Goal: Information Seeking & Learning: Understand process/instructions

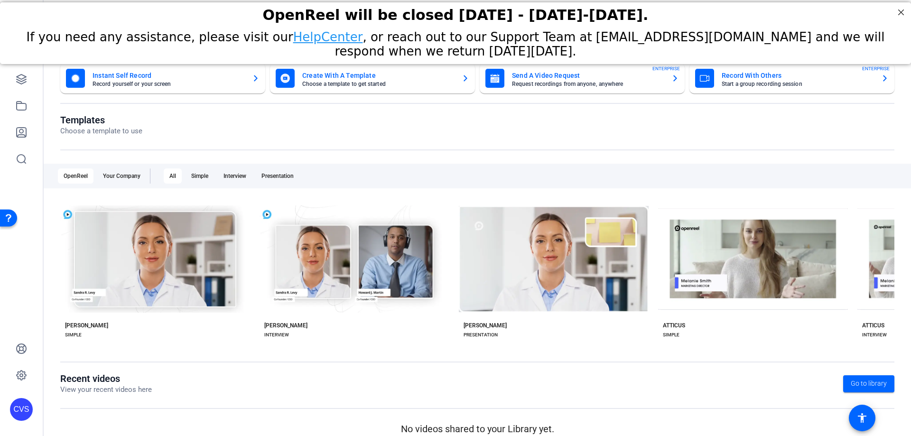
click at [6, 217] on div "Open Resource Center" at bounding box center [9, 217] width 8 height 8
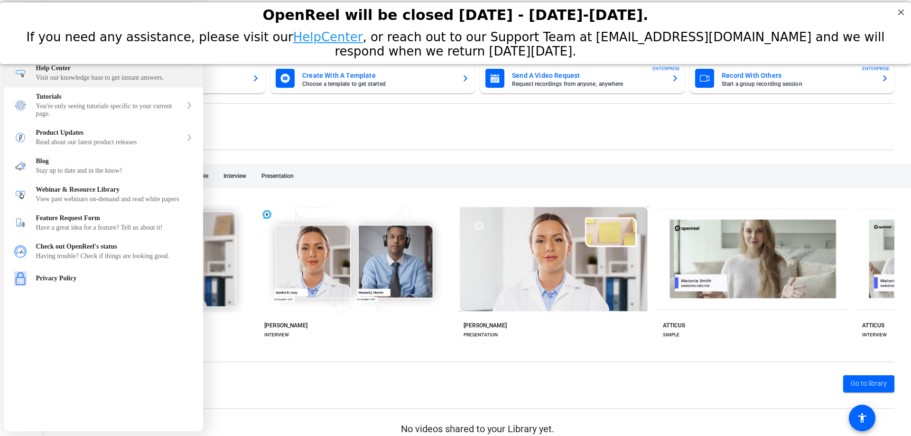
click at [129, 82] on div "Visit our knowledge base to get instant answers." at bounding box center [114, 78] width 157 height 8
click at [356, 124] on div at bounding box center [455, 218] width 911 height 436
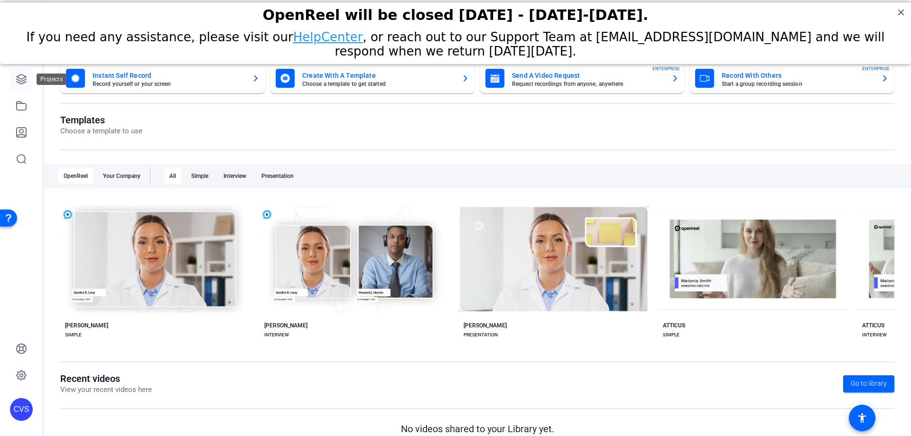
click at [13, 76] on link at bounding box center [21, 79] width 23 height 23
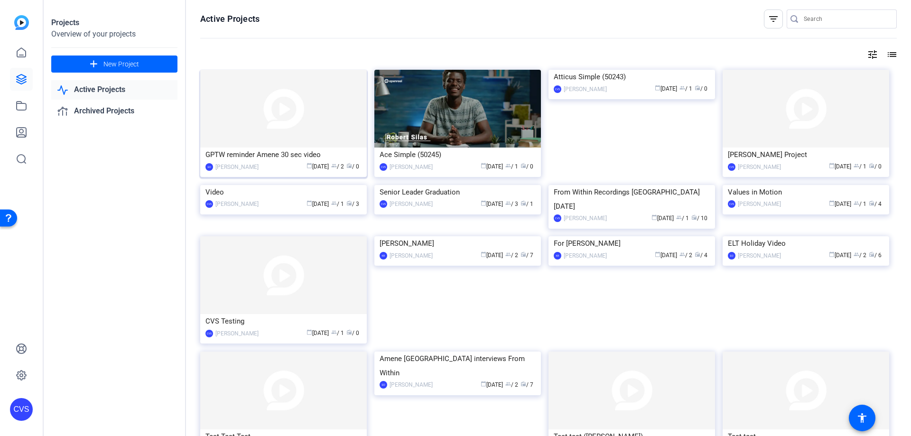
click at [268, 155] on div "GPTW reminder Amene 30 sec video" at bounding box center [283, 155] width 156 height 14
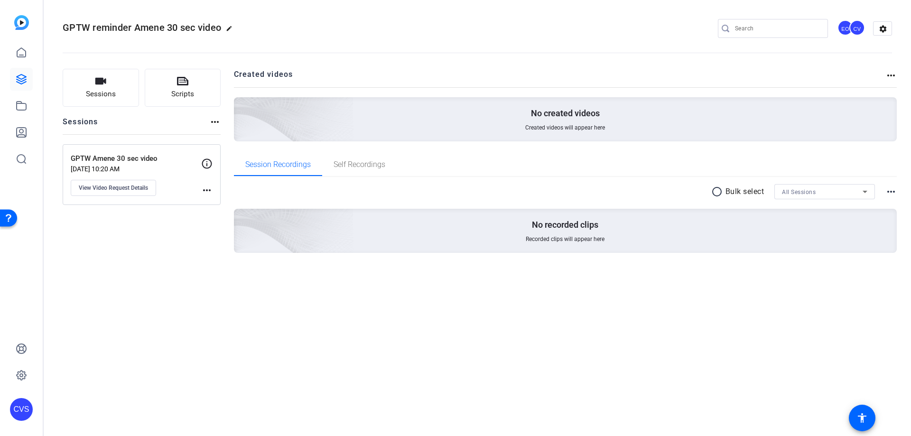
click at [205, 167] on icon at bounding box center [206, 163] width 11 height 11
click at [207, 185] on mat-icon "more_horiz" at bounding box center [206, 190] width 11 height 11
click at [180, 198] on div at bounding box center [455, 218] width 911 height 436
click at [126, 193] on button "View Video Request Details" at bounding box center [113, 188] width 85 height 16
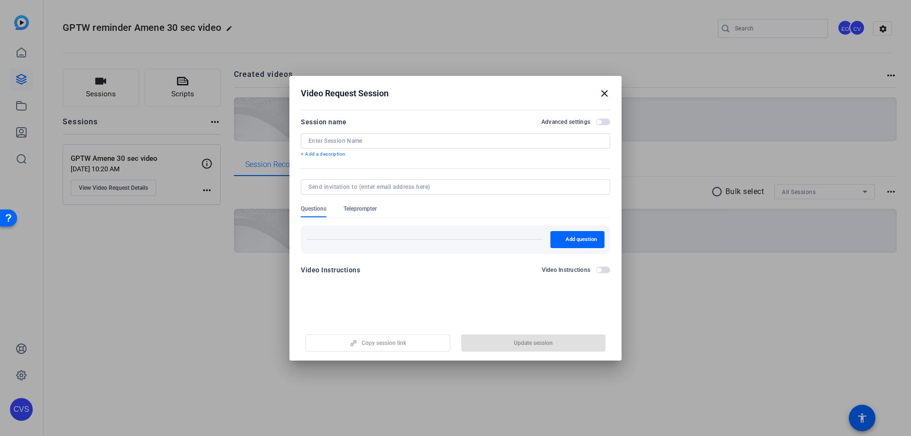
type input "GPTW Amene 30 sec video"
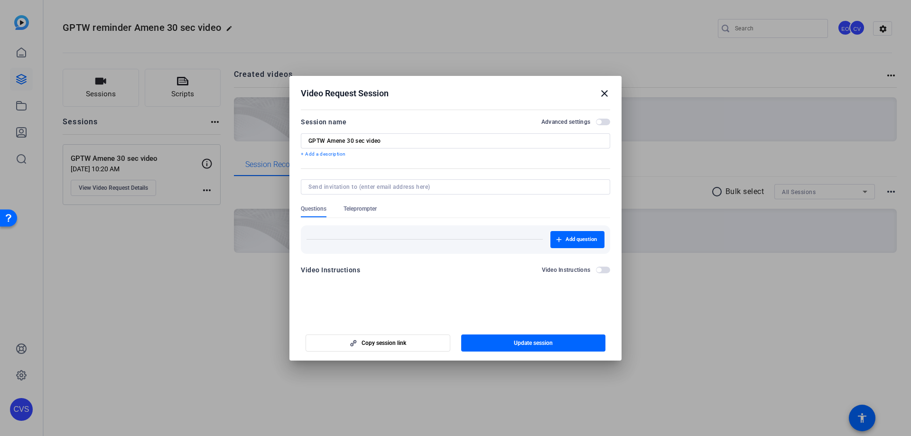
click at [600, 122] on span "button" at bounding box center [598, 122] width 5 height 5
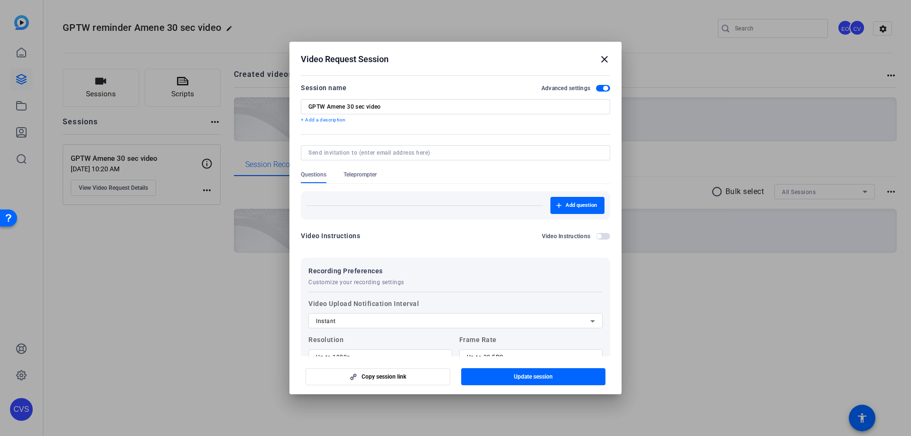
click at [607, 56] on mat-icon "close" at bounding box center [604, 59] width 11 height 11
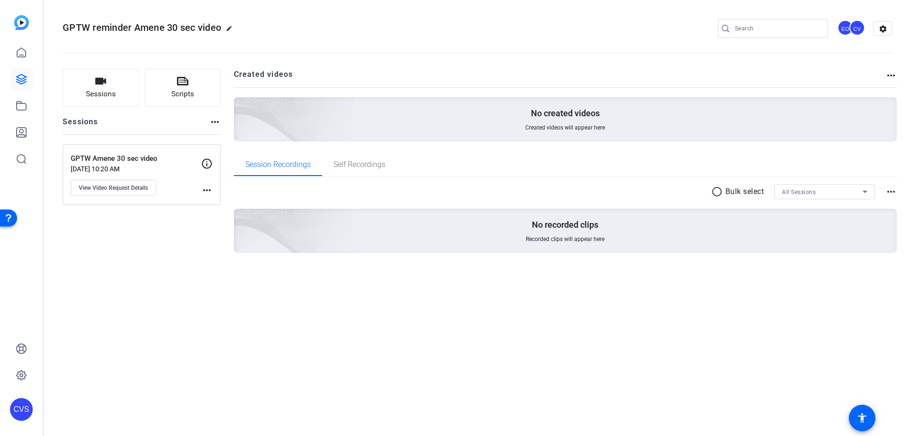
drag, startPoint x: 667, startPoint y: 262, endPoint x: 653, endPoint y: 260, distance: 14.4
click at [667, 263] on div "radio_button_unchecked Bulk select All Sessions more_horiz No recorded clips Re…" at bounding box center [565, 230] width 663 height 106
click at [761, 30] on input "Search" at bounding box center [777, 28] width 85 height 11
click at [12, 220] on div "Open Resource Center" at bounding box center [8, 217] width 17 height 17
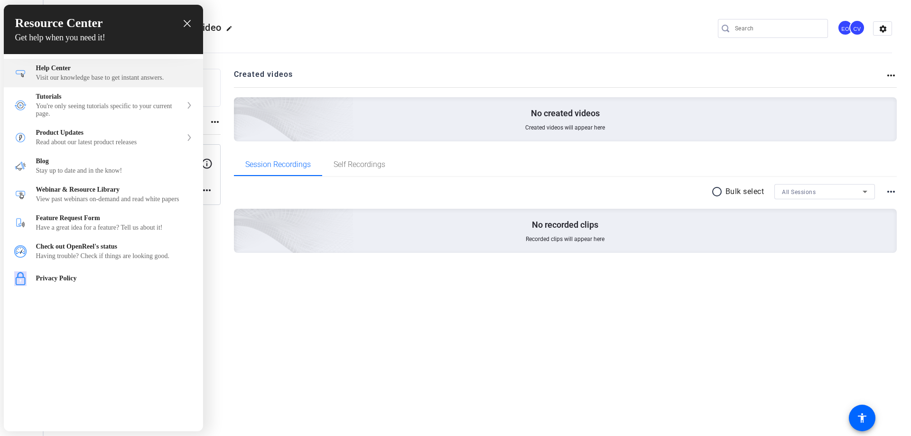
click at [97, 63] on div "Help Center Visit our knowledge base to get instant answers." at bounding box center [103, 73] width 199 height 28
